Goal: Task Accomplishment & Management: Manage account settings

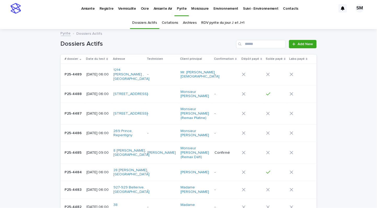
click at [157, 9] on p "Amiante Air" at bounding box center [163, 5] width 19 height 11
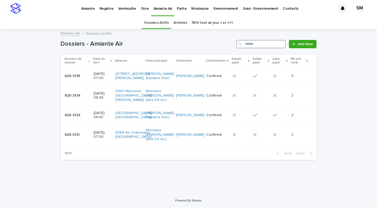
click at [256, 45] on input "Search" at bounding box center [261, 44] width 50 height 8
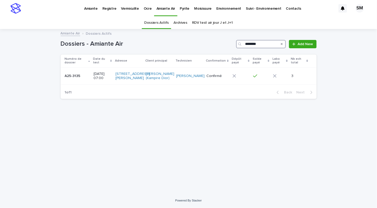
type input "********"
click at [72, 85] on td "A25-3135 A25-3135" at bounding box center [76, 76] width 31 height 18
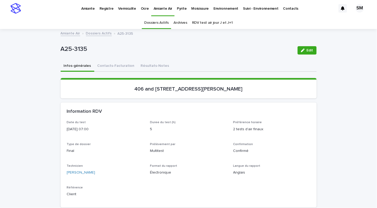
click at [100, 65] on button "Contacts-Facturation" at bounding box center [115, 66] width 43 height 11
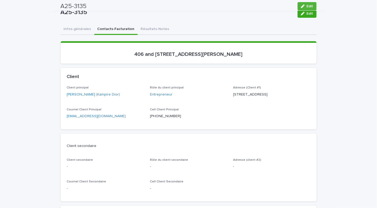
scroll to position [24, 0]
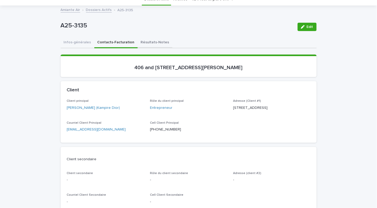
click at [140, 43] on button "Résultats-Notes" at bounding box center [155, 42] width 35 height 11
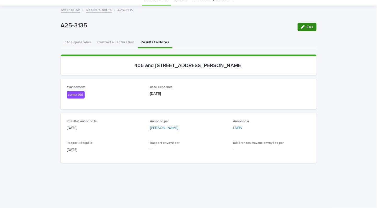
click at [301, 27] on icon "button" at bounding box center [303, 27] width 4 height 4
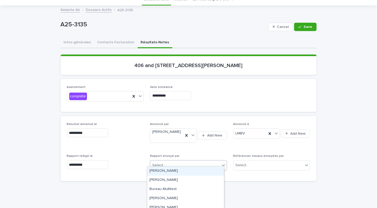
click at [183, 161] on div "Select..." at bounding box center [185, 165] width 70 height 9
type input "**"
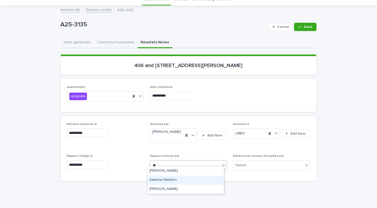
click at [169, 177] on div "Sabrine Metahni" at bounding box center [185, 180] width 77 height 9
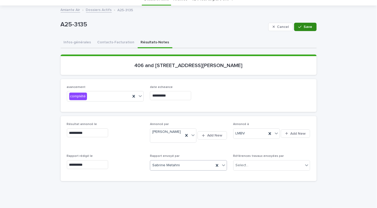
click at [309, 28] on span "Save" at bounding box center [308, 27] width 9 height 4
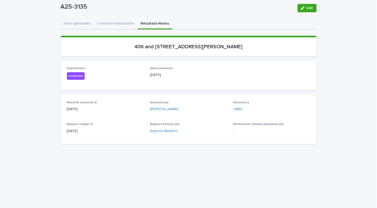
scroll to position [47, 0]
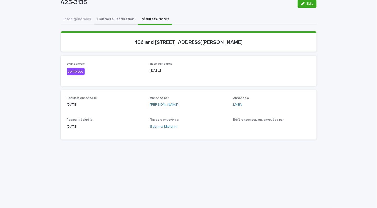
click at [106, 15] on div "Infos-générales Contacts-Facturation Résultats-Notes Can't display tree at inde…" at bounding box center [189, 183] width 256 height 339
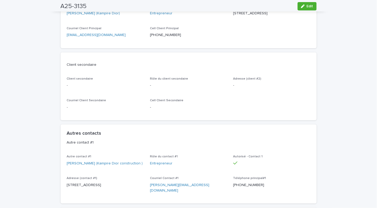
scroll to position [130, 0]
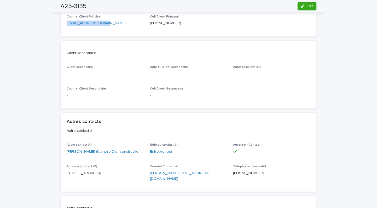
drag, startPoint x: 110, startPoint y: 36, endPoint x: 55, endPoint y: 34, distance: 55.4
copy link "[EMAIL_ADDRESS][DOMAIN_NAME]"
drag, startPoint x: 123, startPoint y: 70, endPoint x: 124, endPoint y: 78, distance: 8.2
click at [123, 65] on div "Client secondaire" at bounding box center [189, 53] width 256 height 25
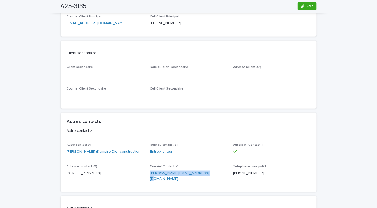
drag, startPoint x: 208, startPoint y: 183, endPoint x: 143, endPoint y: 182, distance: 65.4
click at [143, 182] on div "Autre contact #1 [PERSON_NAME] (Kampire Dior construction ) Rôle du contact #1 …" at bounding box center [189, 164] width 244 height 43
click at [153, 181] on link "[PERSON_NAME][EMAIL_ADDRESS][DOMAIN_NAME]" at bounding box center [179, 176] width 59 height 9
click at [186, 192] on div "Autre contact #1 [PERSON_NAME] (Kampire Dior construction ) Rôle du contact #1 …" at bounding box center [189, 167] width 256 height 49
drag, startPoint x: 204, startPoint y: 185, endPoint x: 146, endPoint y: 184, distance: 58.8
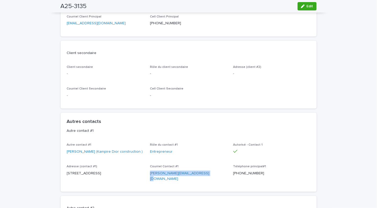
click at [146, 184] on div "Autre contact #1 [PERSON_NAME] (Kampire Dior construction ) Rôle du contact #1 …" at bounding box center [189, 164] width 244 height 43
copy link "[PERSON_NAME][EMAIL_ADDRESS][DOMAIN_NAME]"
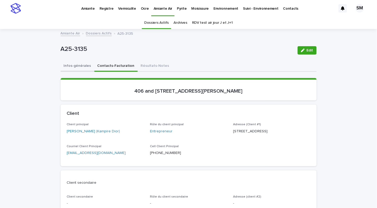
click at [65, 64] on button "Infos-générales" at bounding box center [78, 66] width 34 height 11
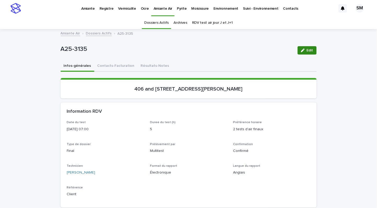
click at [303, 53] on button "Edit" at bounding box center [307, 50] width 19 height 8
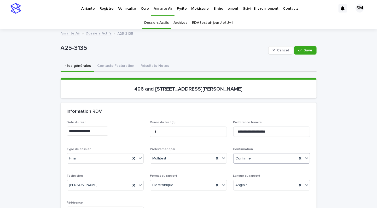
click at [304, 157] on icon at bounding box center [306, 158] width 5 height 5
click at [245, 204] on div "Archivé" at bounding box center [269, 203] width 77 height 9
click at [304, 48] on button "Save" at bounding box center [305, 50] width 22 height 8
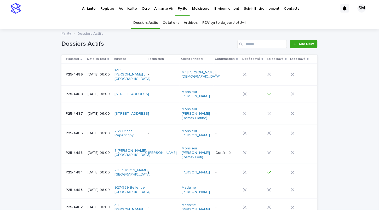
click at [154, 9] on p "Amiante Air" at bounding box center [163, 5] width 19 height 11
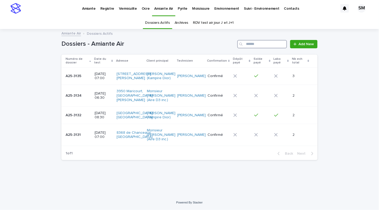
click at [258, 44] on input "Search" at bounding box center [262, 44] width 50 height 8
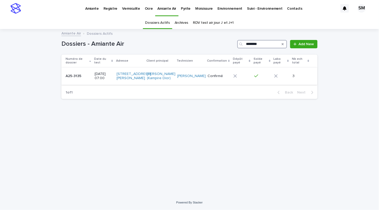
type input "********"
click at [78, 80] on div "A25-3135 A25-3135" at bounding box center [78, 76] width 25 height 9
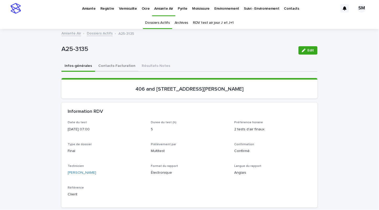
click at [122, 65] on button "Contacts-Facturation" at bounding box center [116, 66] width 43 height 11
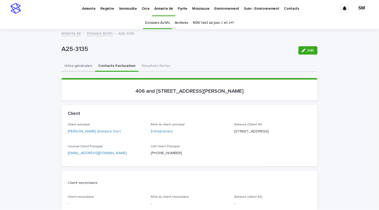
click at [67, 62] on button "Infos-générales" at bounding box center [78, 66] width 34 height 11
